Goal: Information Seeking & Learning: Learn about a topic

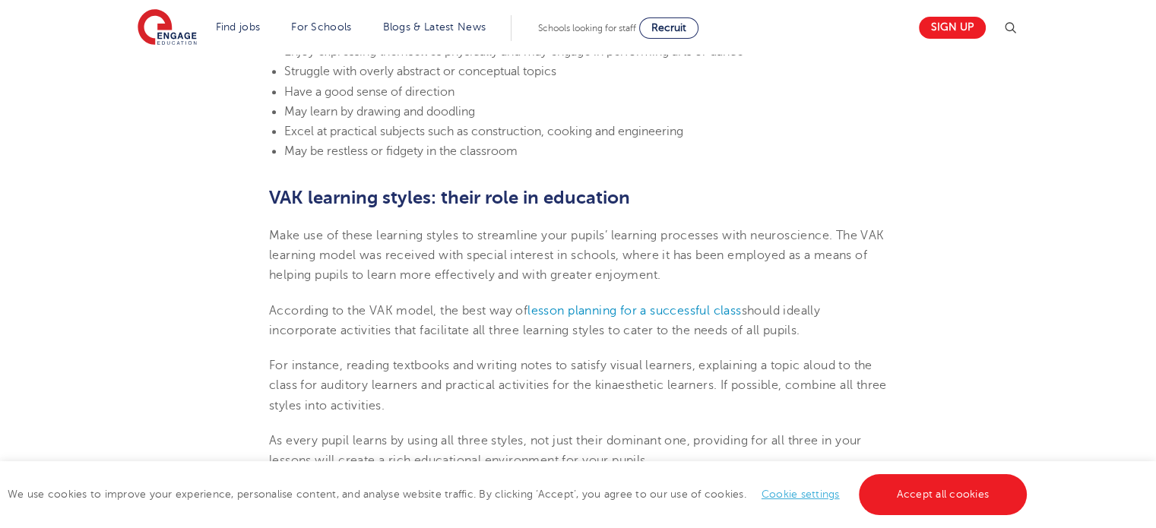
scroll to position [448, 0]
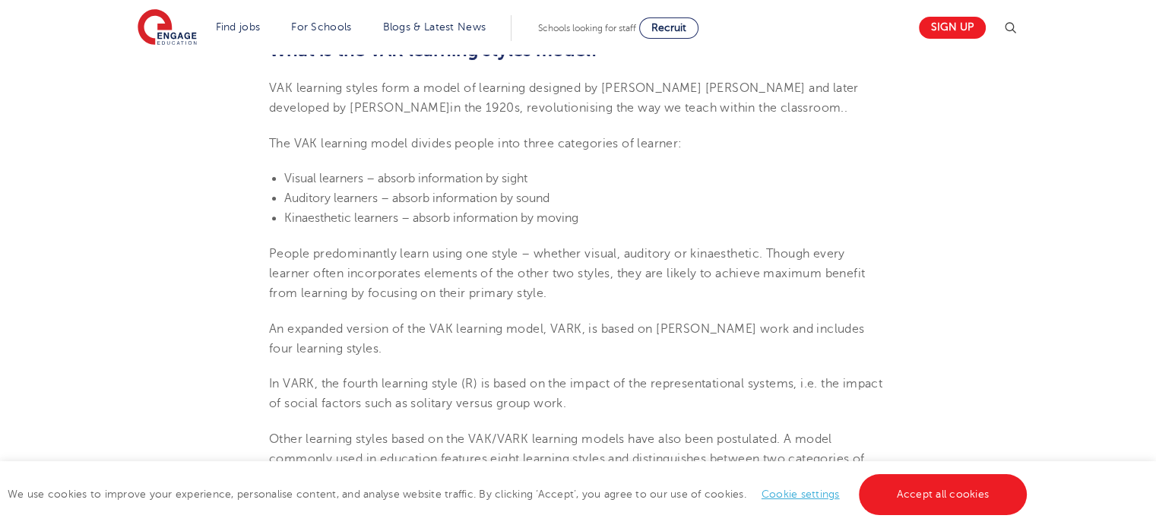
scroll to position [524, 0]
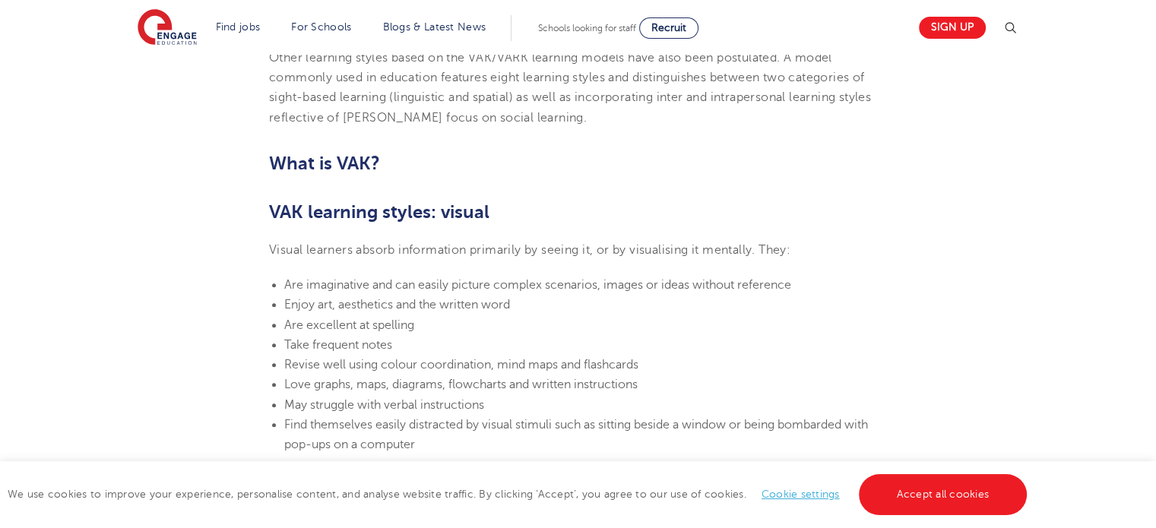
click at [881, 340] on li "Take frequent notes" at bounding box center [585, 345] width 603 height 20
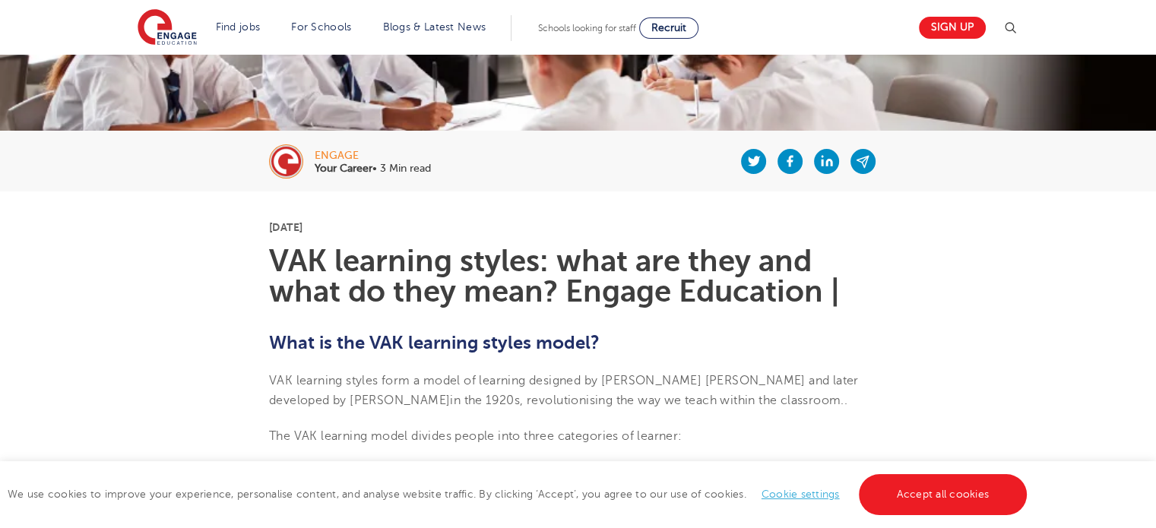
scroll to position [456, 0]
